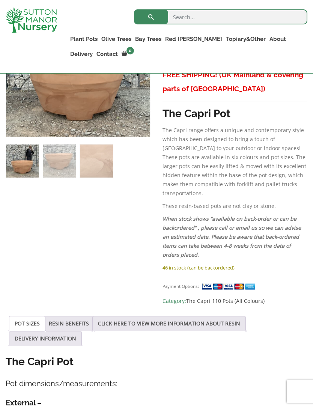
scroll to position [215, 0]
click at [73, 317] on link "RESIN BENEFITS" at bounding box center [69, 324] width 40 height 14
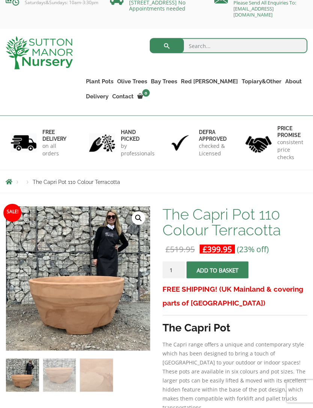
scroll to position [0, 0]
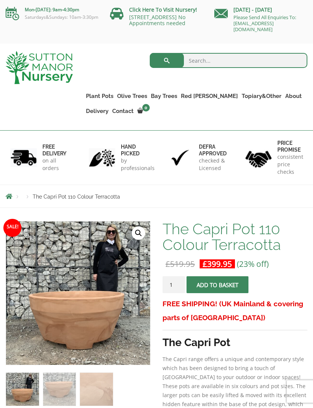
click at [105, 329] on img at bounding box center [193, 408] width 375 height 375
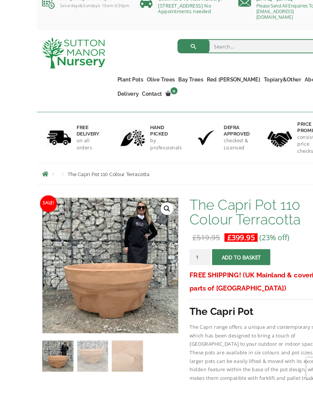
scroll to position [32, 0]
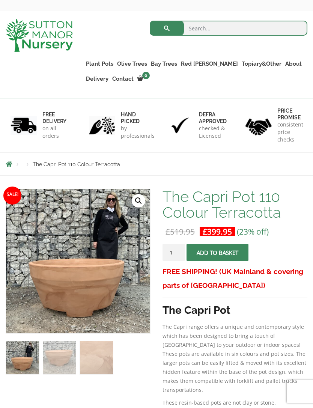
click at [0, 0] on link "100% Italian Terracotta" at bounding box center [0, 0] width 0 height 0
click at [0, 0] on link "Shallow Bowl Grande" at bounding box center [0, 0] width 0 height 0
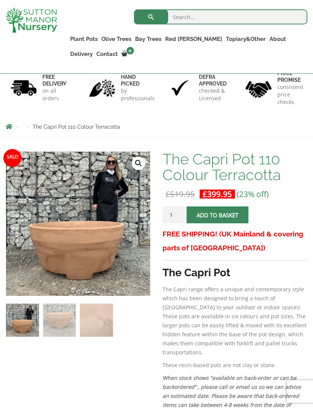
scroll to position [0, 0]
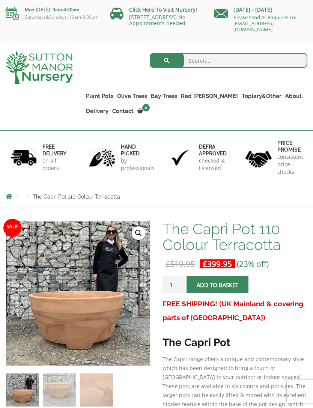
click at [202, 64] on input "search" at bounding box center [229, 60] width 158 height 15
type input "S"
type input "All pots"
click at [167, 60] on button "submit" at bounding box center [167, 60] width 34 height 15
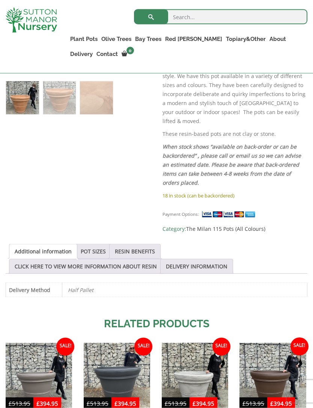
scroll to position [284, 0]
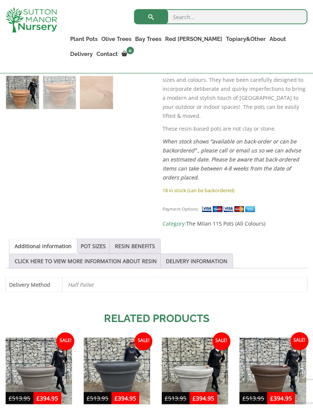
click at [95, 239] on link "POT SIZES" at bounding box center [93, 246] width 25 height 14
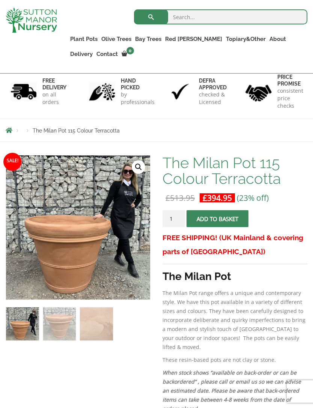
scroll to position [52, 0]
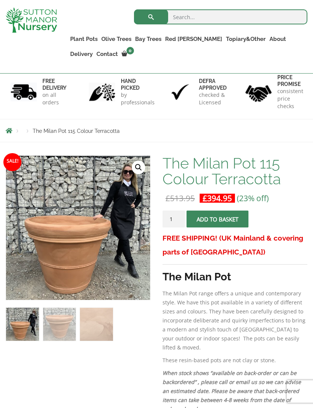
click at [94, 263] on img at bounding box center [193, 343] width 375 height 375
click at [106, 255] on img at bounding box center [193, 343] width 375 height 375
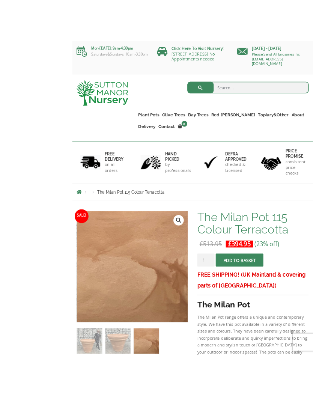
scroll to position [46, 0]
